Goal: Information Seeking & Learning: Learn about a topic

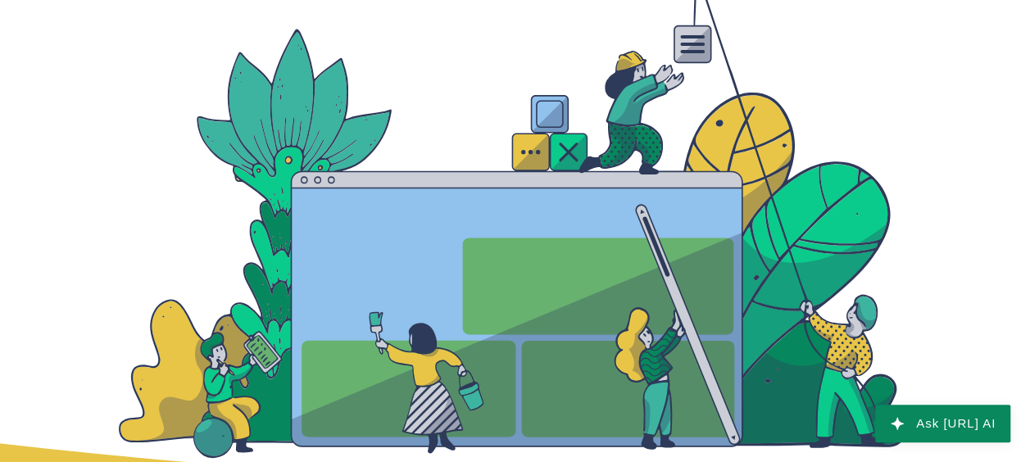
scroll to position [3629, 0]
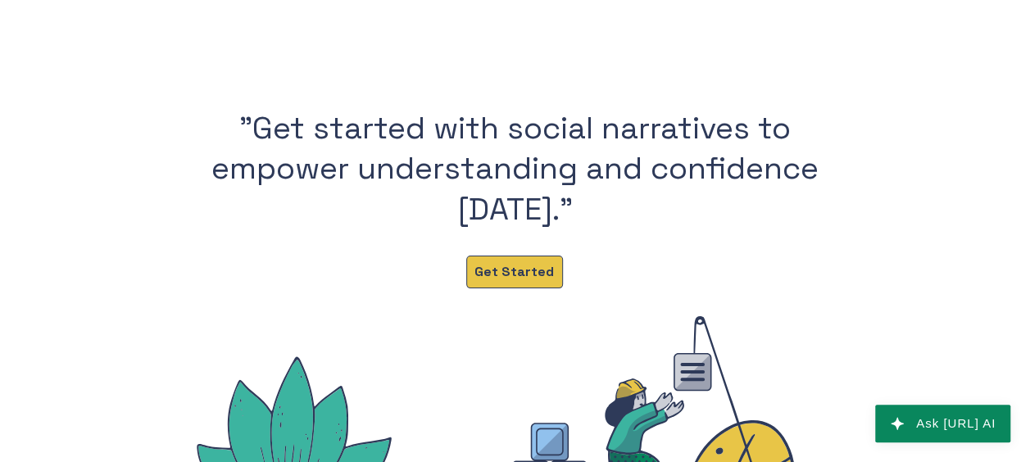
click at [515, 264] on span "Get Started" at bounding box center [513, 272] width 79 height 18
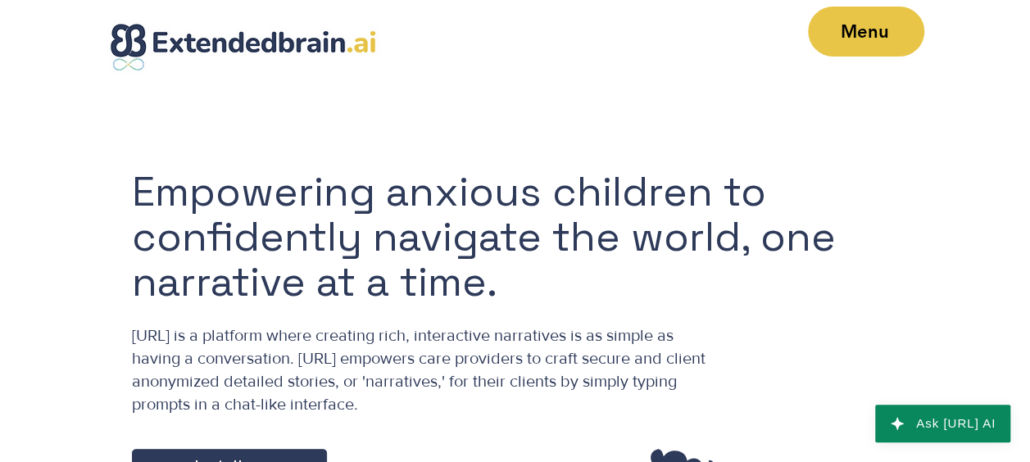
scroll to position [0, 0]
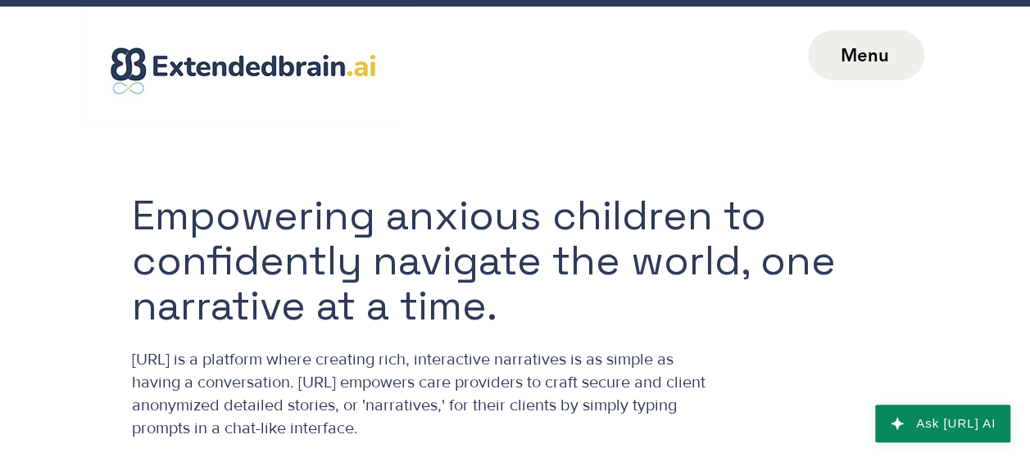
click at [856, 67] on span "Menu" at bounding box center [866, 55] width 116 height 50
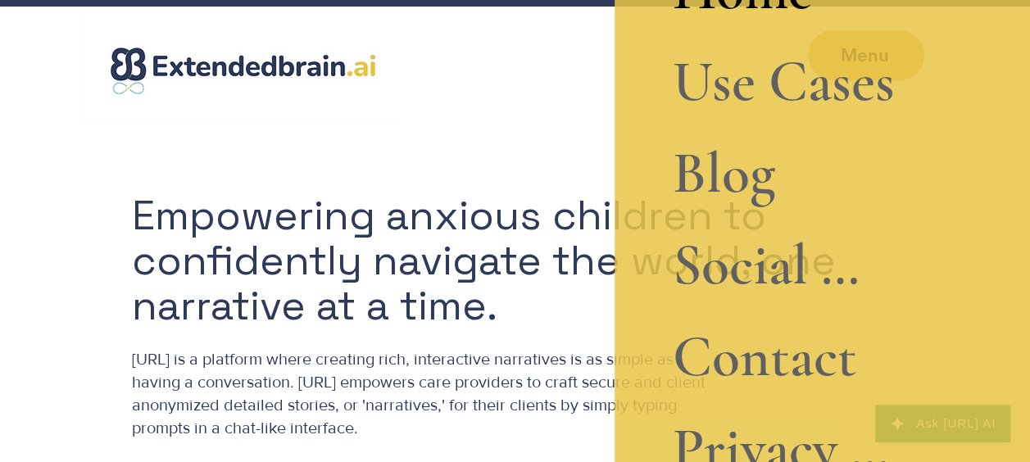
scroll to position [193, 0]
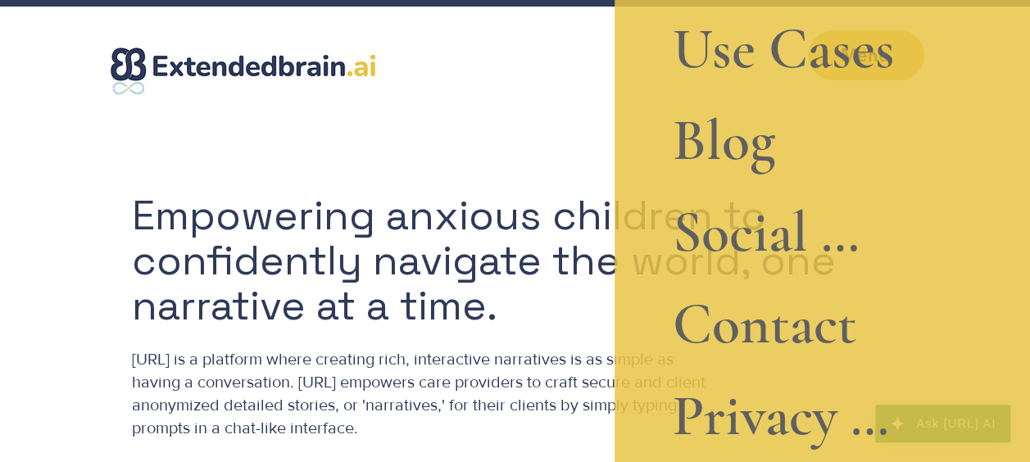
click at [718, 50] on link "Use Cases" at bounding box center [784, 49] width 222 height 92
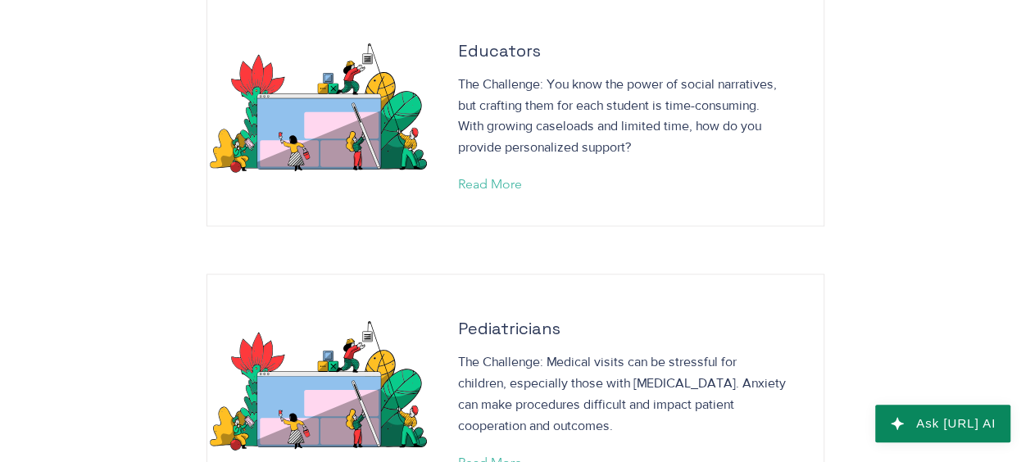
scroll to position [1147, 0]
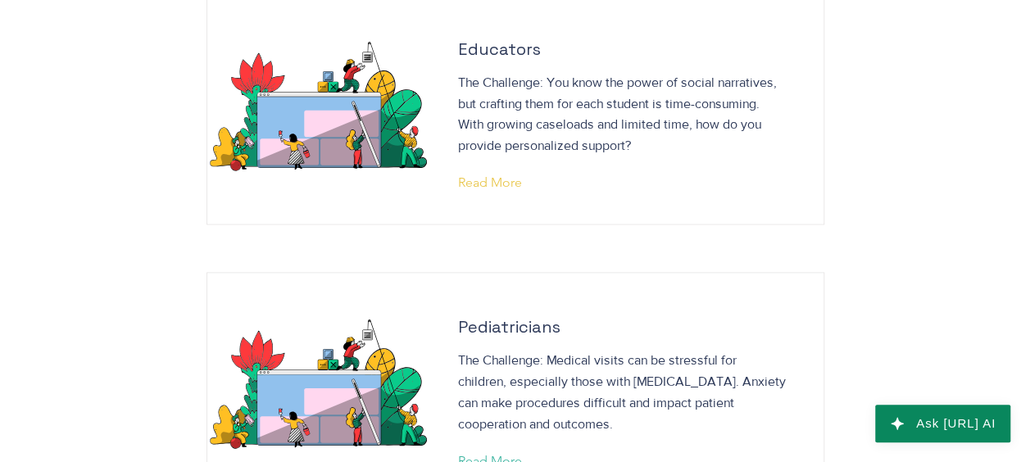
click at [482, 174] on span "Read More" at bounding box center [490, 183] width 64 height 18
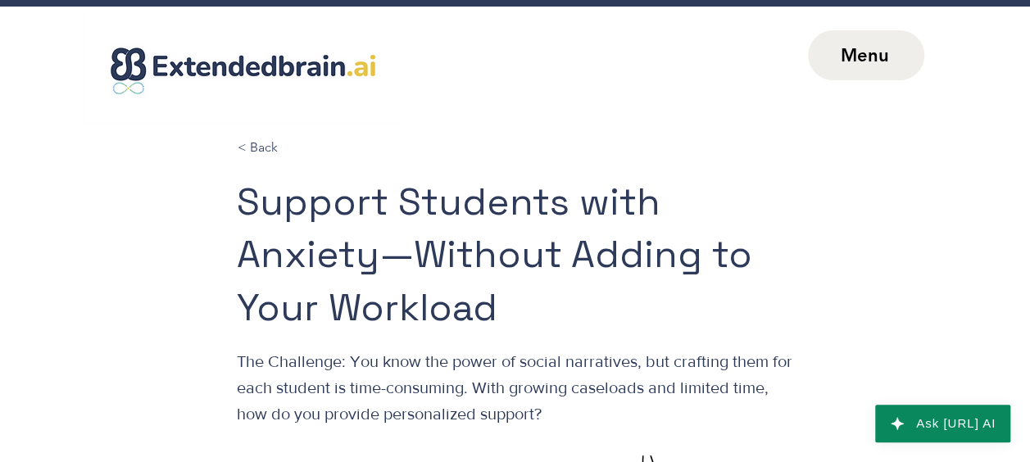
click at [824, 58] on span "Menu" at bounding box center [866, 55] width 116 height 50
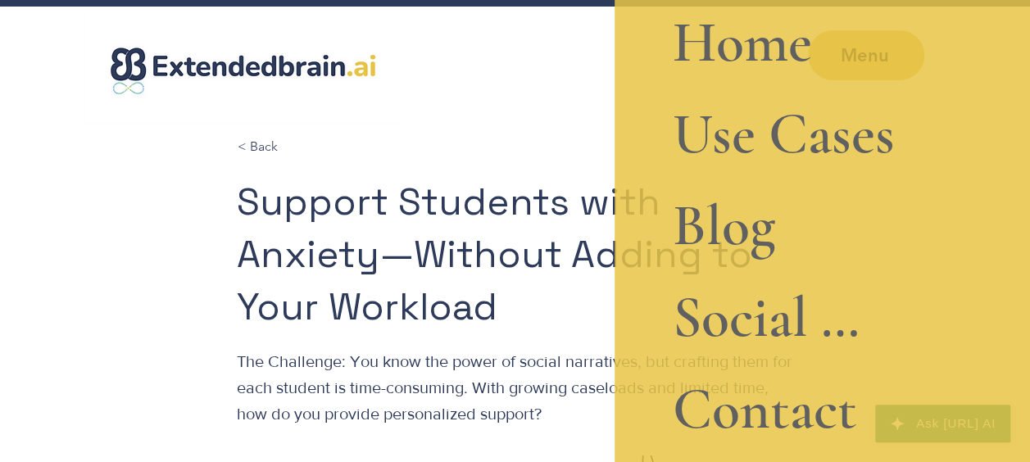
scroll to position [193, 0]
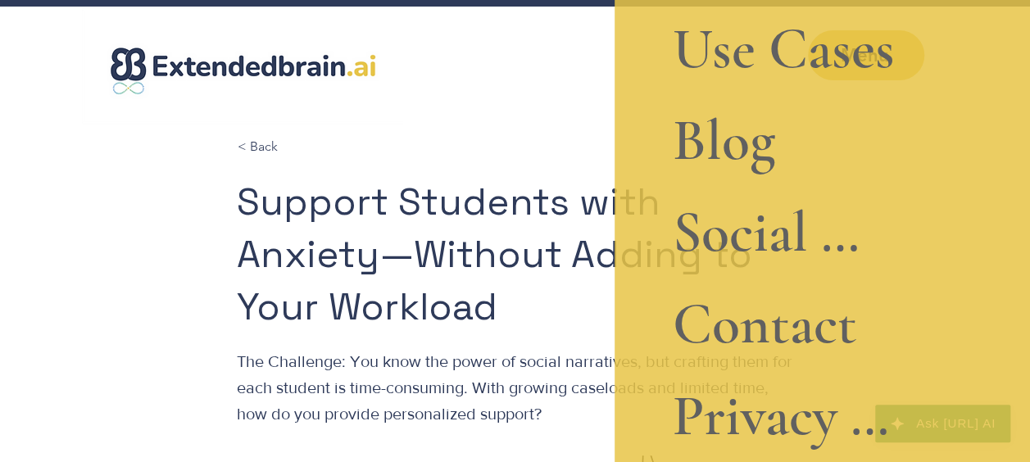
click at [474, 116] on div "Site navigation" at bounding box center [515, 134] width 1030 height 655
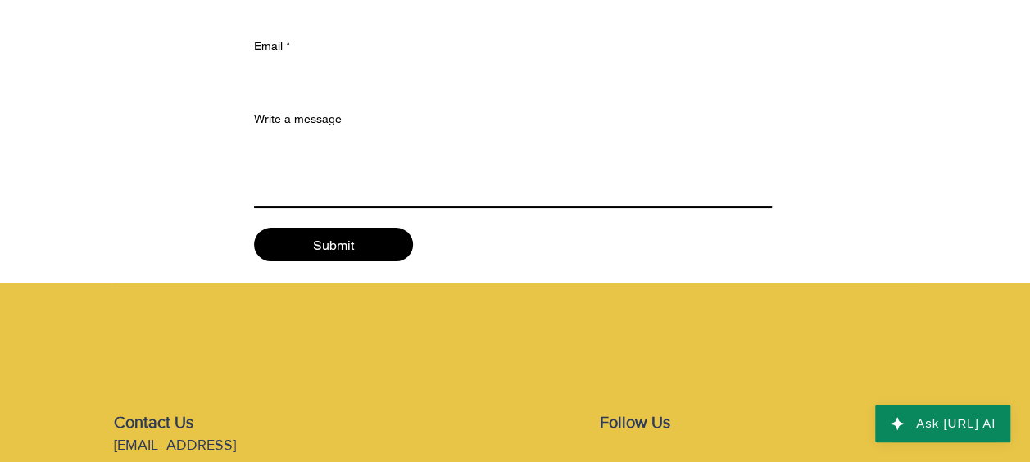
scroll to position [1594, 0]
